Goal: Task Accomplishment & Management: Manage account settings

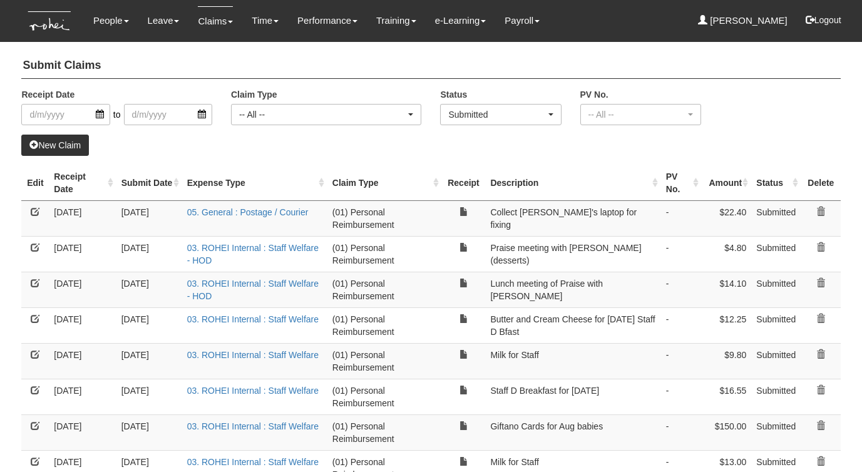
select select "Submitted"
select select "50"
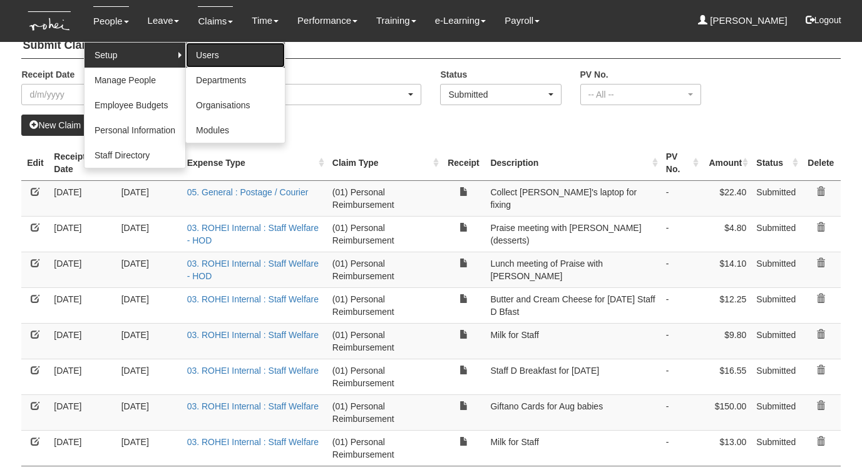
click at [197, 61] on link "Users" at bounding box center [235, 55] width 99 height 25
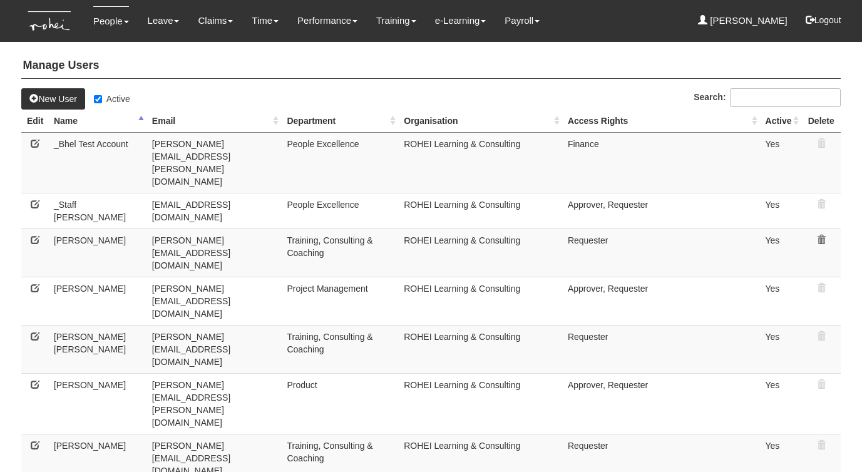
select select "50"
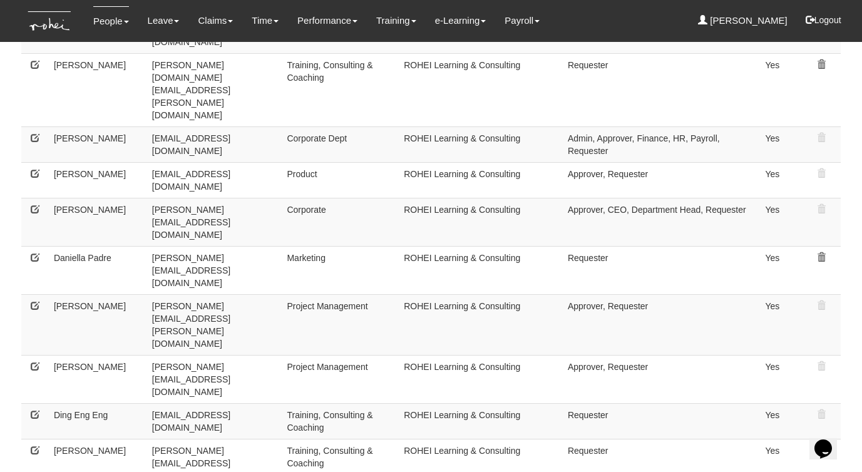
scroll to position [688, 0]
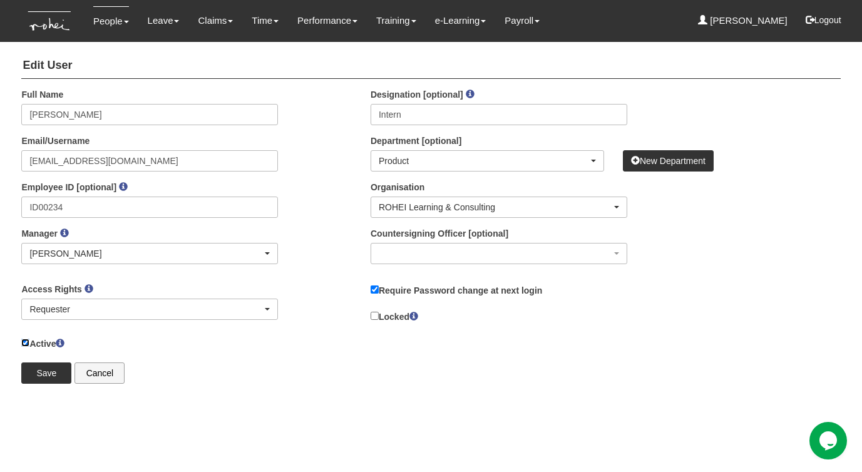
click at [23, 341] on input "Active" at bounding box center [25, 342] width 8 height 8
checkbox input "false"
click at [103, 367] on link "Cancel" at bounding box center [99, 372] width 50 height 21
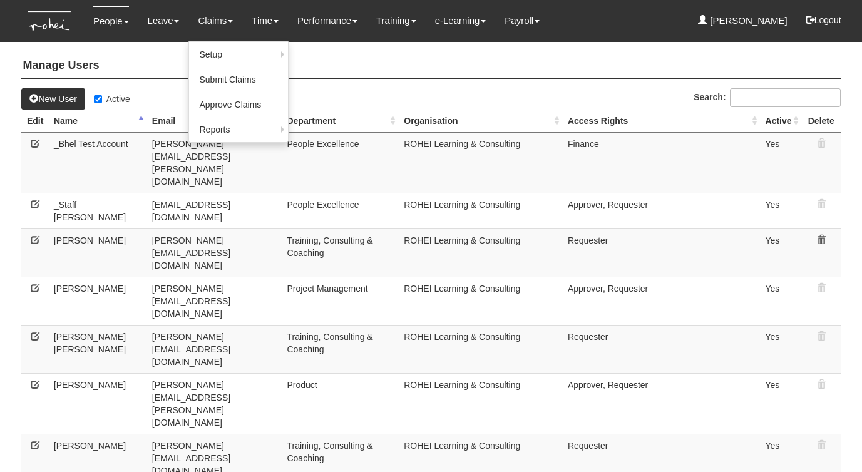
select select "50"
click at [203, 101] on link "Approve Claims" at bounding box center [238, 105] width 99 height 25
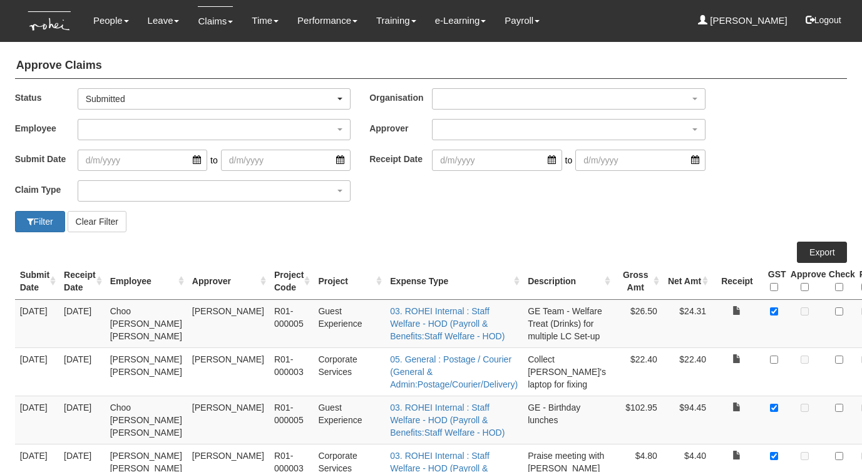
select select "50"
click at [183, 132] on div "button" at bounding box center [214, 129] width 272 height 20
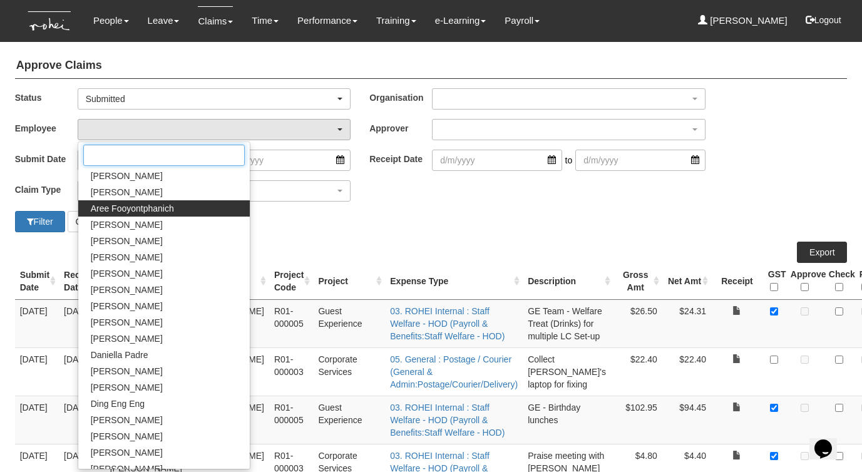
scroll to position [116, 0]
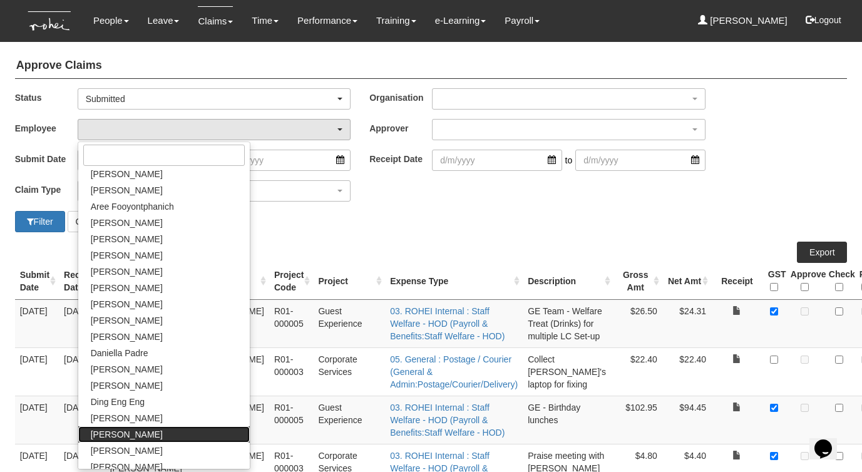
click at [108, 432] on span "[PERSON_NAME]" at bounding box center [127, 434] width 72 height 13
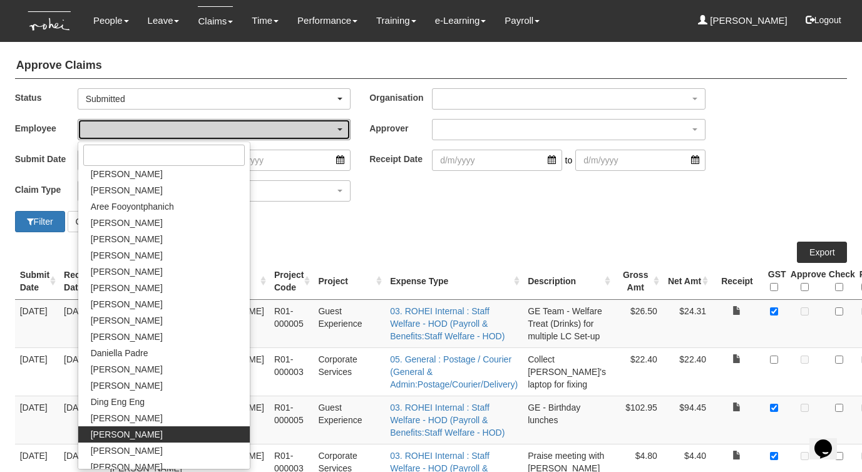
select select "5ee91764-989c-4a4b-812c-73a96a1f21ca"
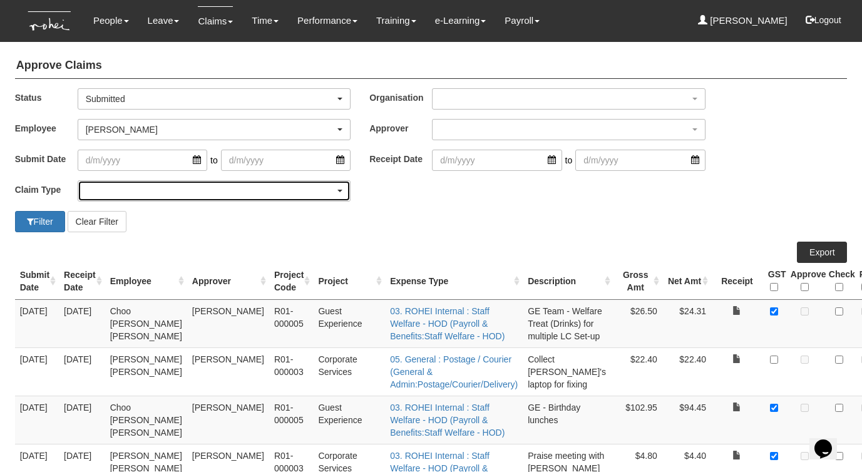
click at [163, 194] on div "button" at bounding box center [214, 191] width 272 height 20
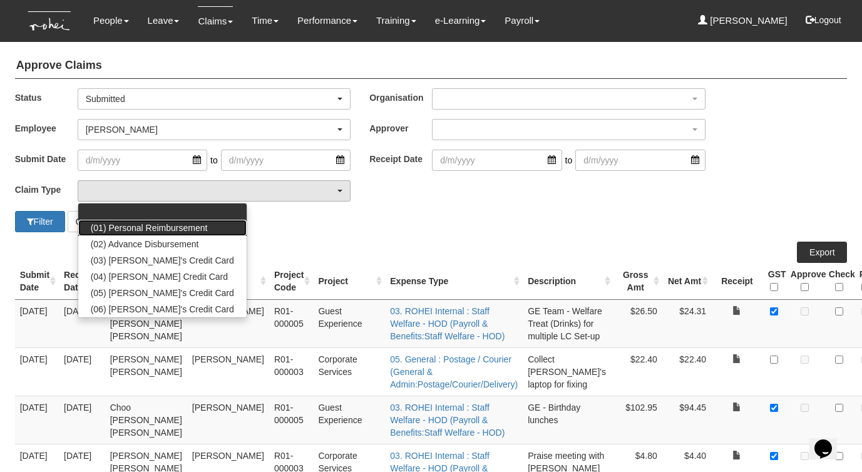
click at [143, 225] on span "(01) Personal Reimbursement" at bounding box center [149, 227] width 117 height 13
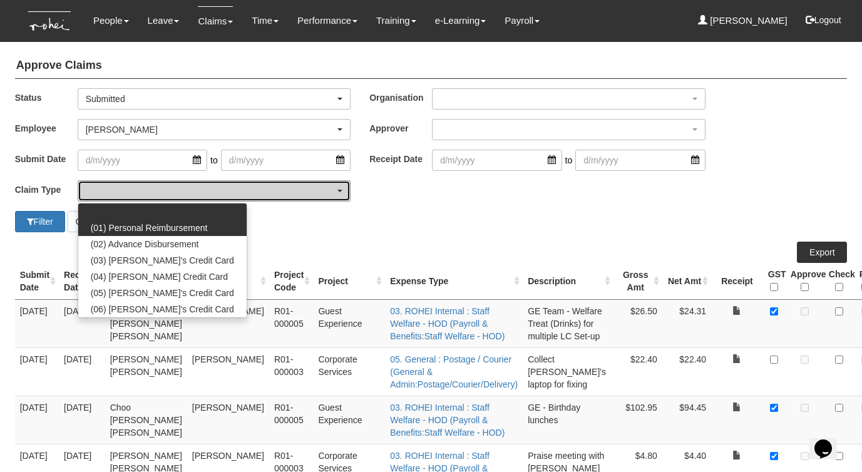
select select "14"
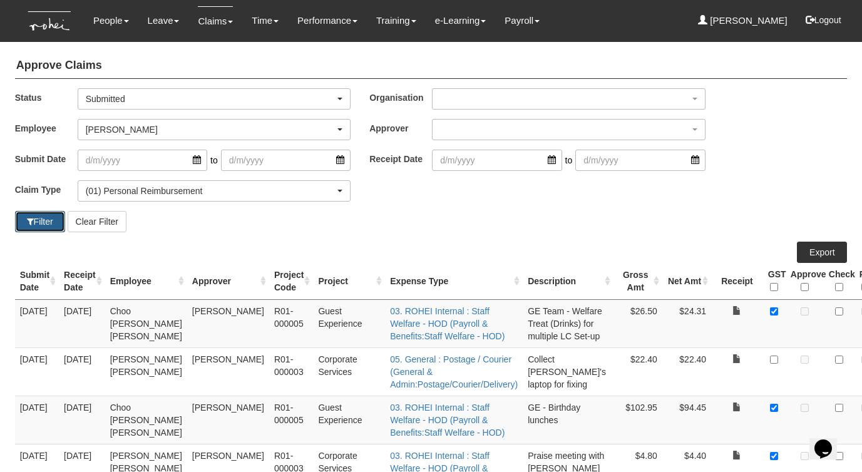
click at [28, 216] on button "Filter" at bounding box center [40, 221] width 50 height 21
select select "50"
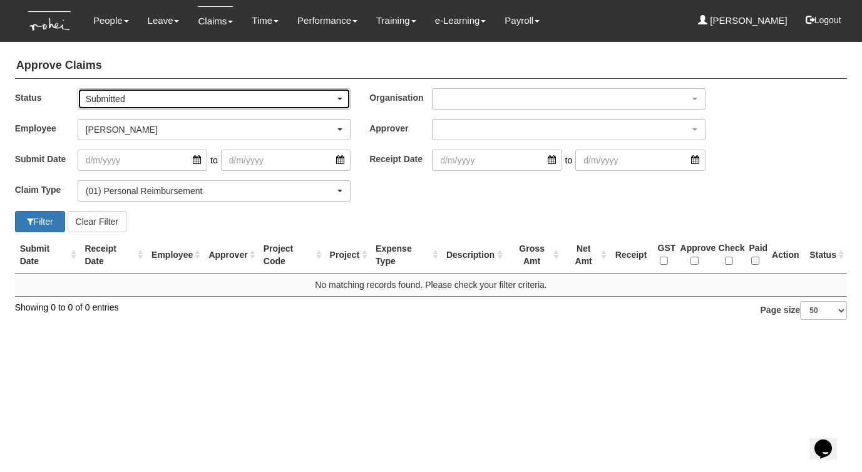
click at [126, 103] on div "Submitted" at bounding box center [211, 99] width 250 height 13
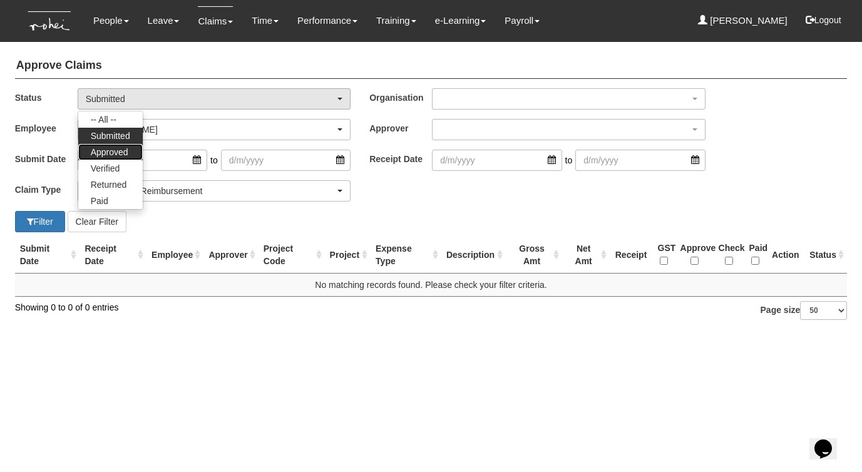
click at [108, 156] on span "Approved" at bounding box center [110, 152] width 38 height 13
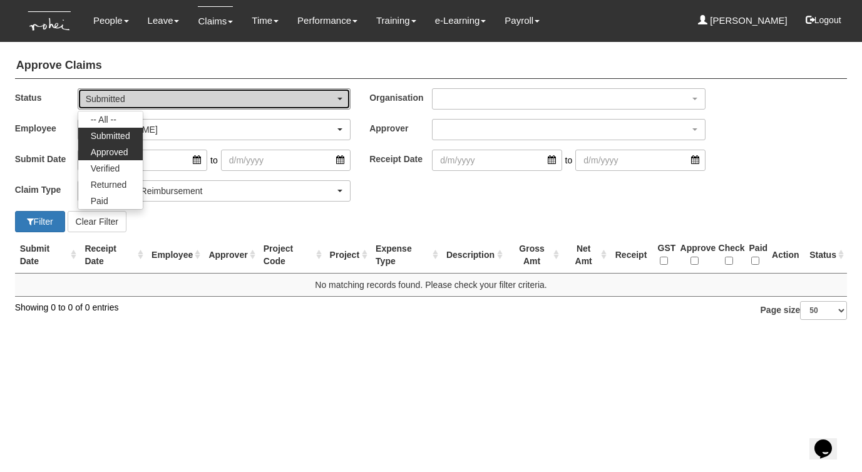
select select "Approved"
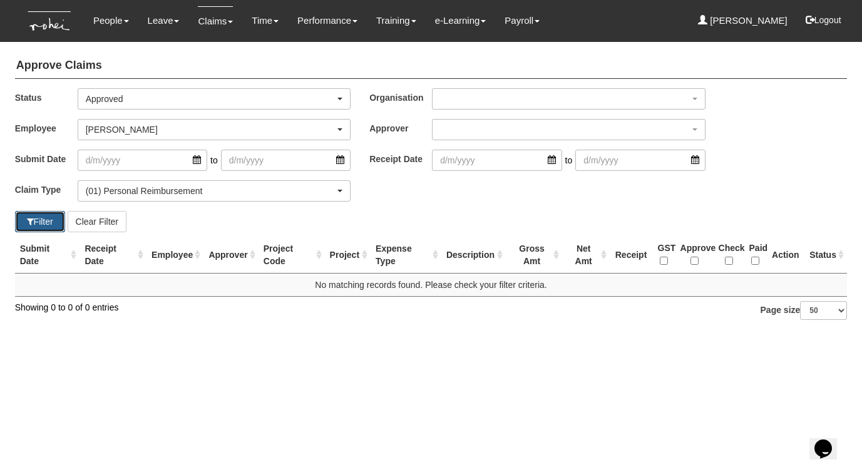
click at [39, 224] on button "Filter" at bounding box center [40, 221] width 50 height 21
select select "50"
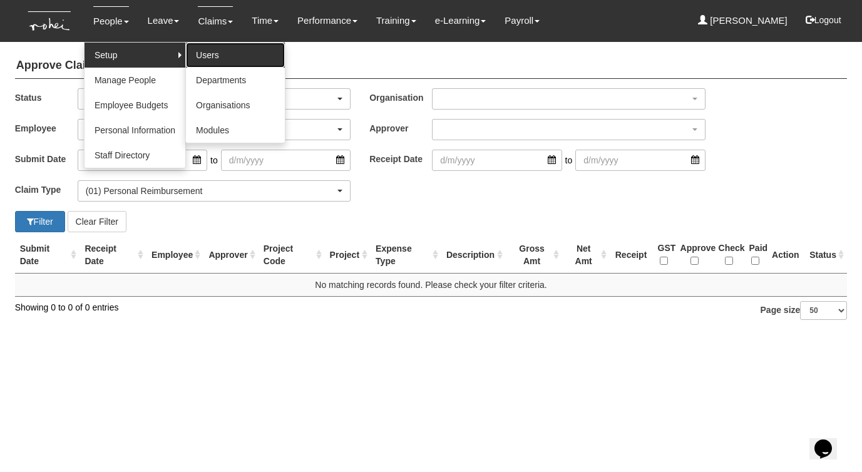
click at [225, 52] on link "Users" at bounding box center [235, 55] width 99 height 25
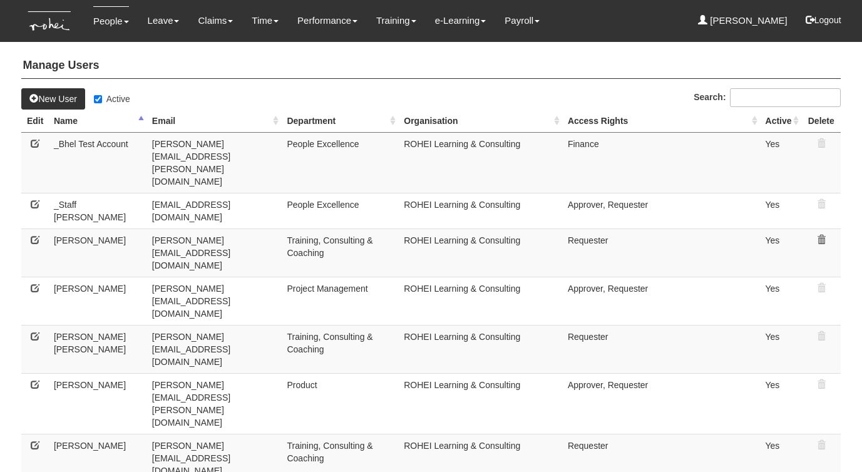
select select "50"
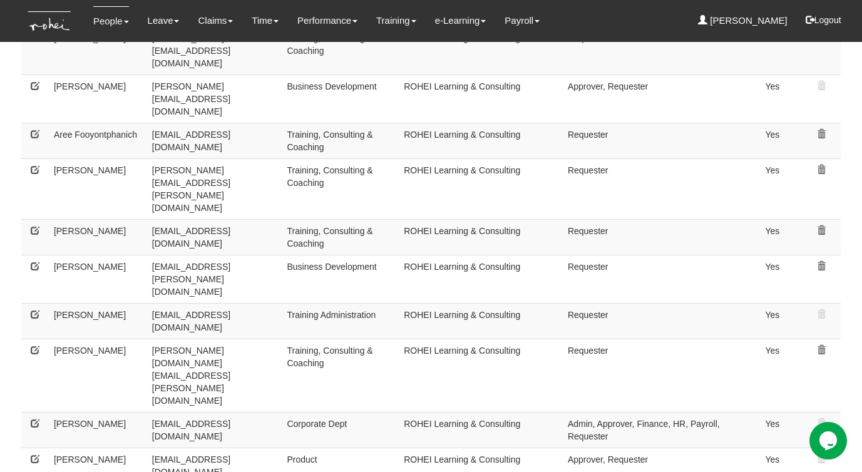
scroll to position [409, 0]
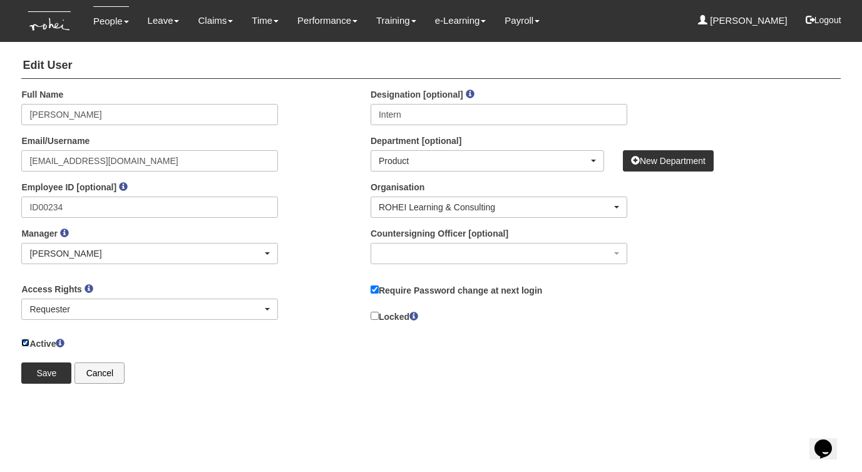
click at [28, 343] on input "Active" at bounding box center [25, 342] width 8 height 8
checkbox input "false"
click at [35, 365] on input "Save" at bounding box center [46, 372] width 50 height 21
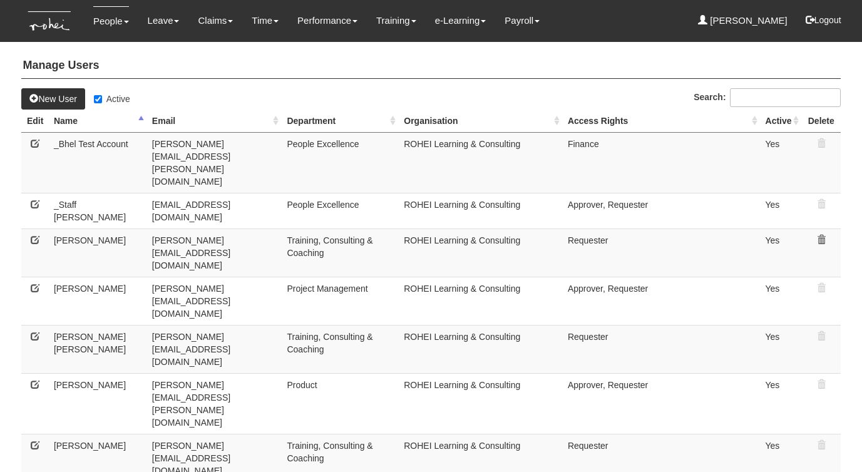
select select "50"
